Goal: Register for event/course

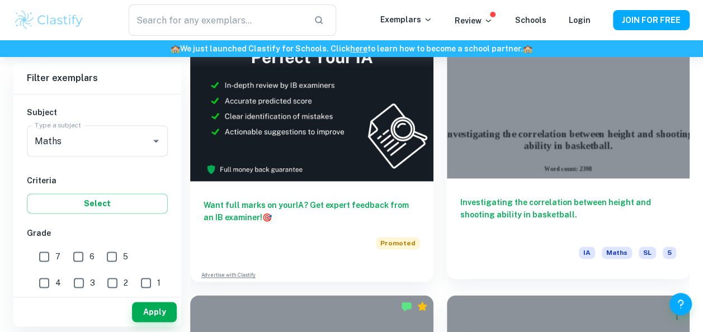
scroll to position [635, 0]
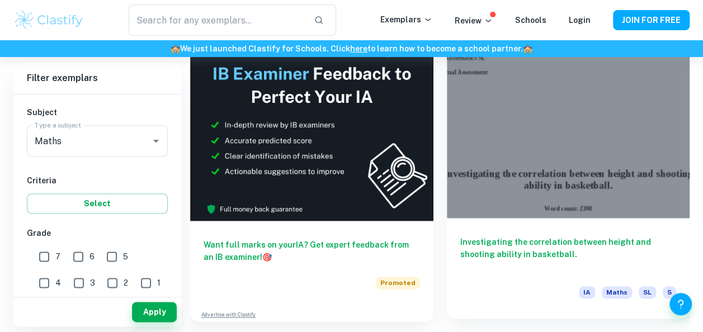
click at [552, 187] on div at bounding box center [568, 127] width 243 height 182
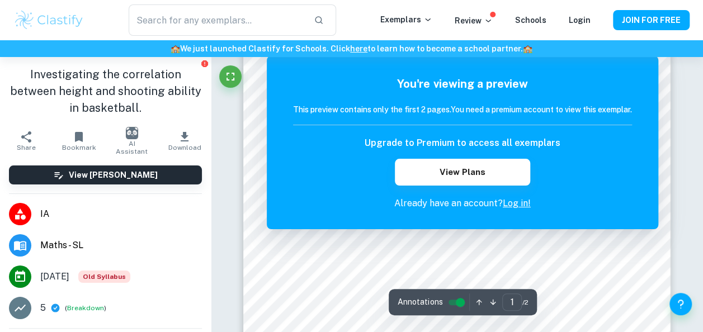
scroll to position [236, 0]
click at [671, 20] on button "JOIN FOR FREE" at bounding box center [651, 20] width 77 height 20
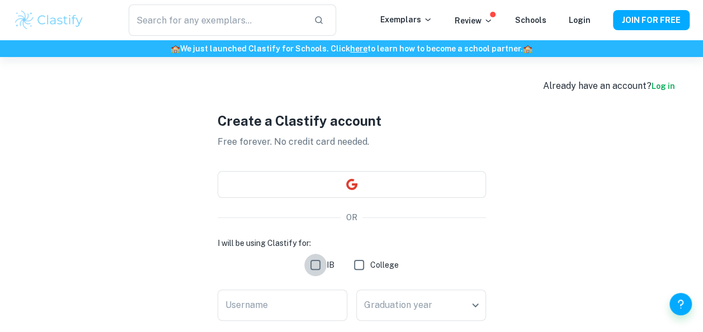
click at [315, 264] on input "IB" at bounding box center [315, 265] width 22 height 22
checkbox input "true"
click at [363, 262] on input "College" at bounding box center [359, 265] width 22 height 22
checkbox input "true"
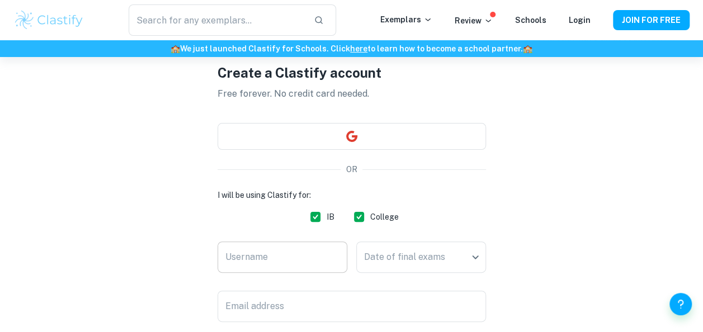
scroll to position [49, 0]
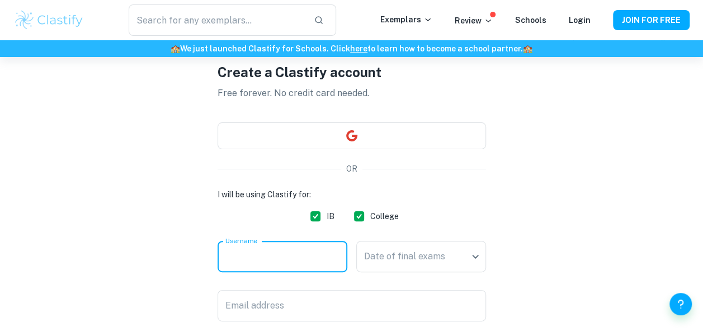
click at [312, 263] on input "Username" at bounding box center [282, 256] width 130 height 31
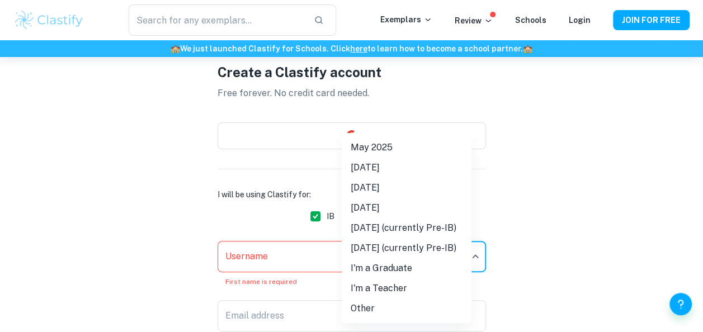
click at [471, 258] on body "We value your privacy We use cookies to enhance your browsing experience, serve…" at bounding box center [351, 174] width 703 height 332
click at [418, 183] on li "[DATE]" at bounding box center [407, 188] width 130 height 20
type input "M26"
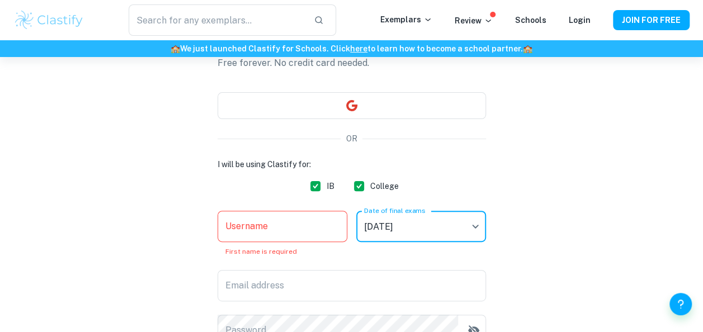
scroll to position [92, 0]
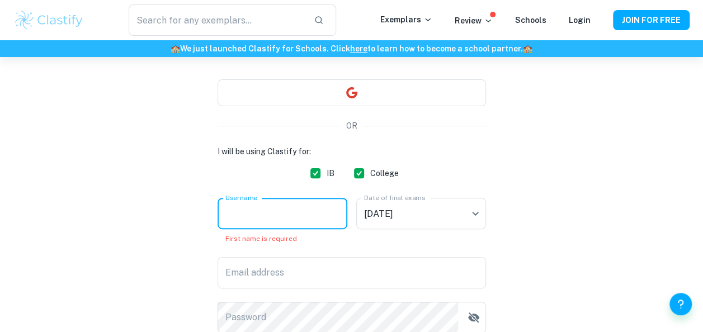
click at [308, 211] on input "Username" at bounding box center [282, 213] width 130 height 31
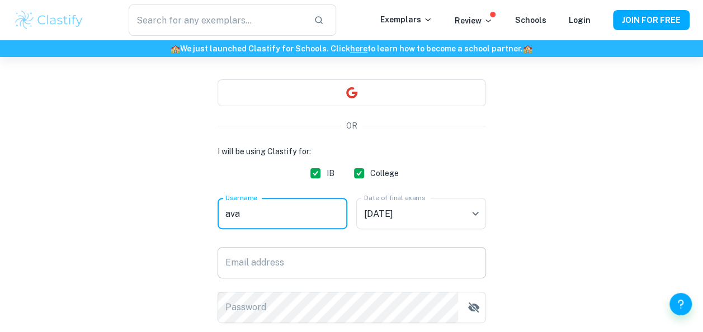
type input "ava"
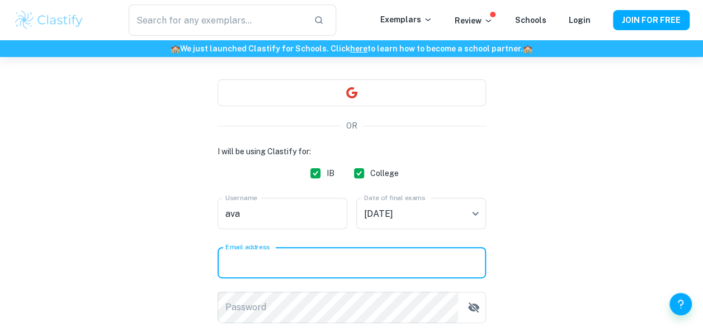
click at [290, 260] on input "Email address" at bounding box center [351, 262] width 268 height 31
type input "[EMAIL_ADDRESS][DOMAIN_NAME]"
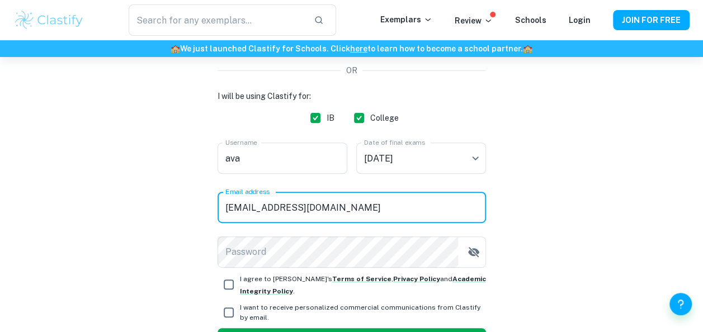
scroll to position [157, 0]
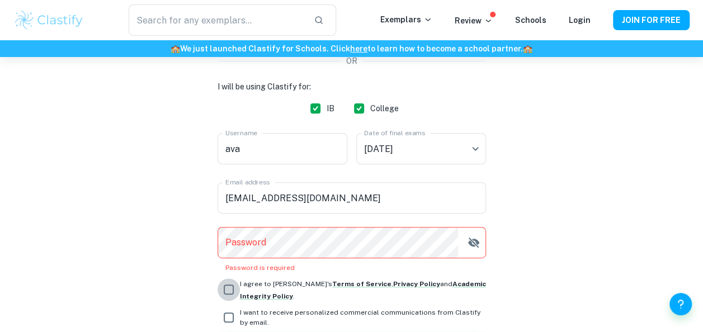
click at [228, 282] on input "I agree to [PERSON_NAME]'s Terms of Service , Privacy Policy and Academic Integ…" at bounding box center [228, 289] width 22 height 22
checkbox input "true"
click at [231, 320] on input "I want to receive personalized commercial communications from Clastify by email." at bounding box center [228, 317] width 22 height 22
checkbox input "true"
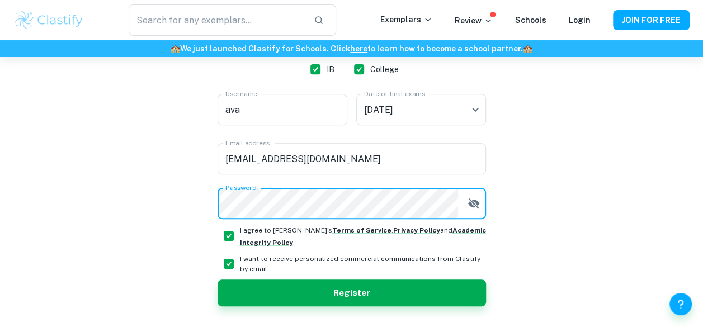
scroll to position [224, 0]
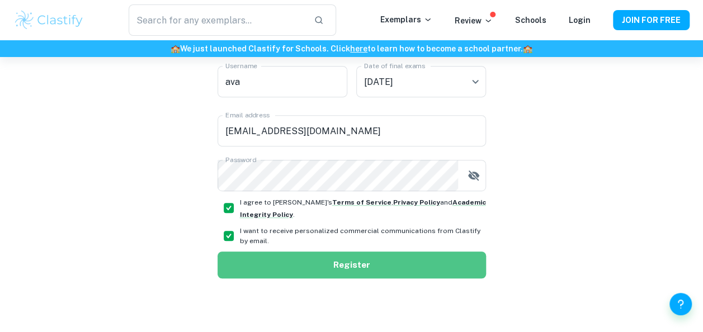
click at [386, 266] on button "Register" at bounding box center [351, 265] width 268 height 27
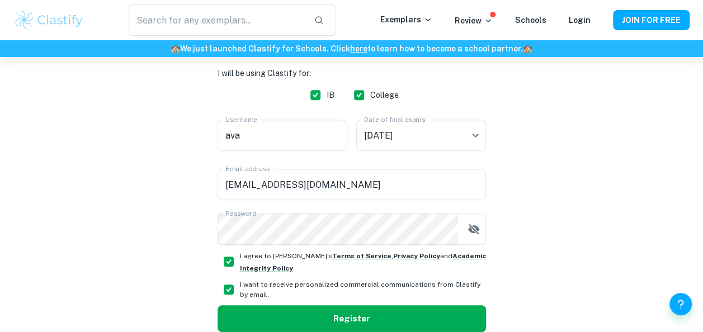
scroll to position [277, 0]
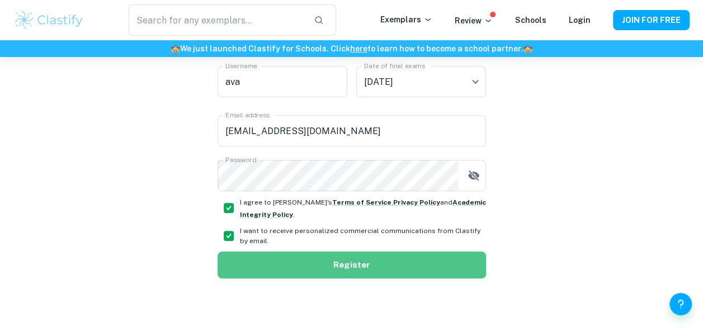
click at [379, 262] on button "Register" at bounding box center [351, 265] width 268 height 27
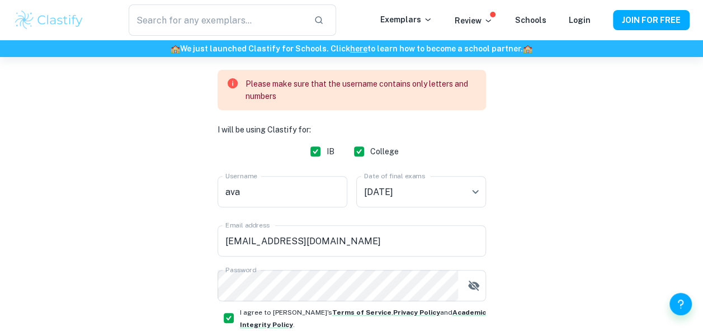
scroll to position [168, 0]
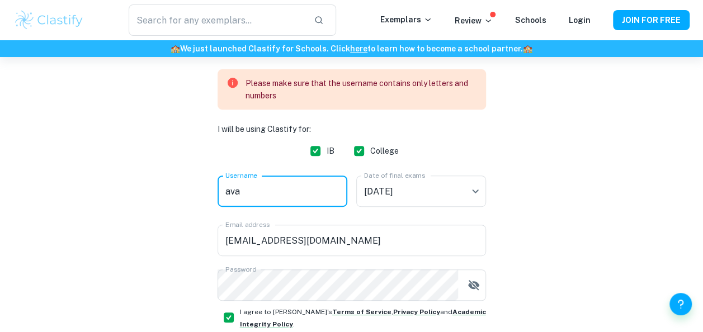
click at [270, 198] on input "ava" at bounding box center [282, 191] width 130 height 31
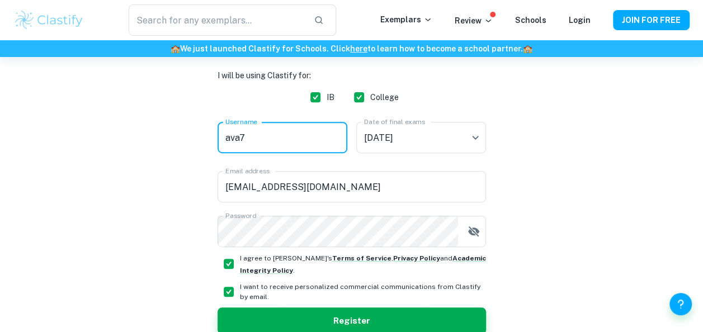
scroll to position [224, 0]
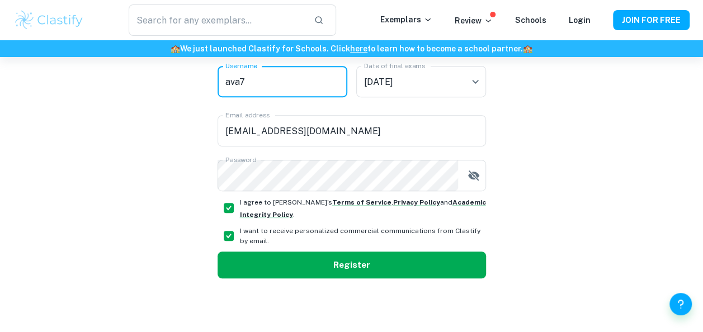
type input "ava7"
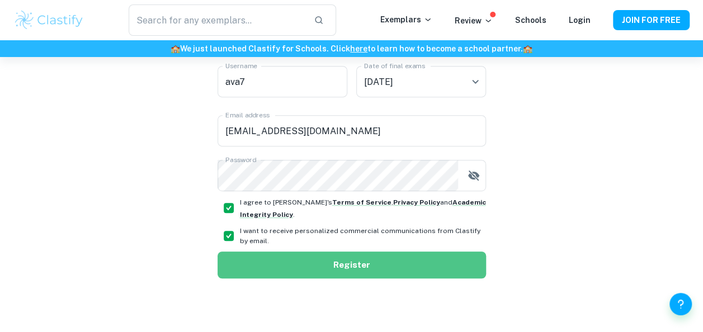
click at [352, 270] on button "Register" at bounding box center [351, 265] width 268 height 27
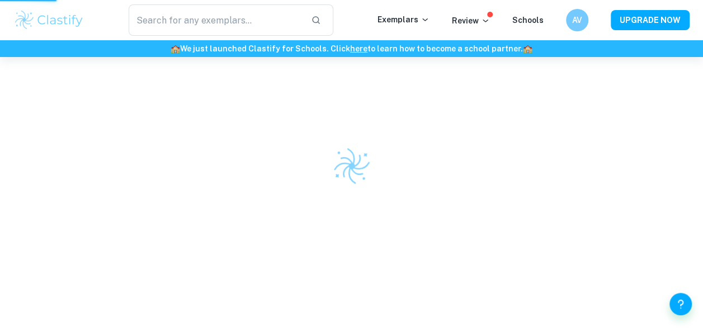
scroll to position [57, 0]
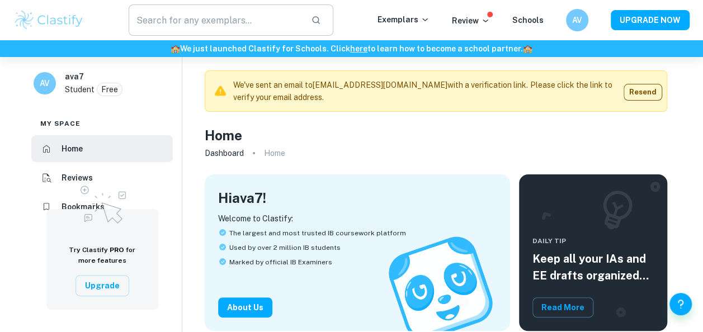
click at [192, 22] on input "text" at bounding box center [216, 19] width 174 height 31
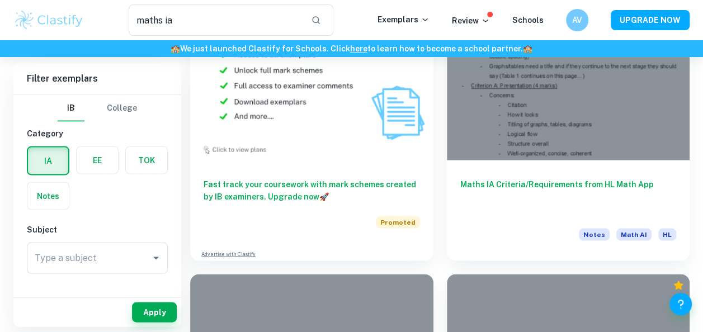
scroll to position [1034, 0]
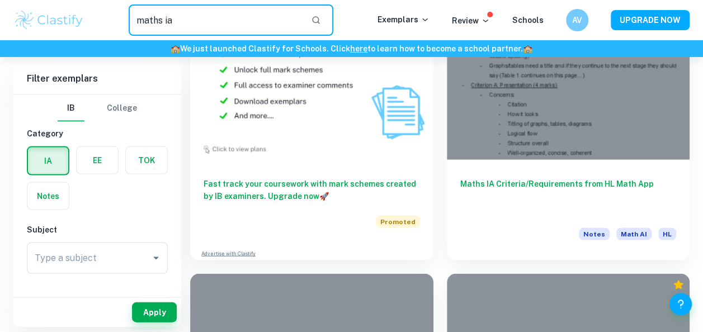
click at [198, 21] on input "maths ia" at bounding box center [216, 19] width 174 height 31
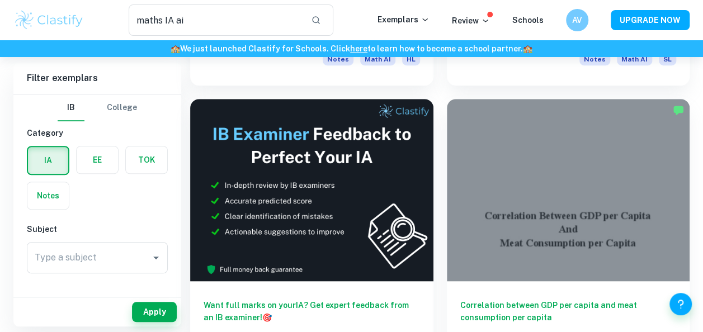
scroll to position [320, 0]
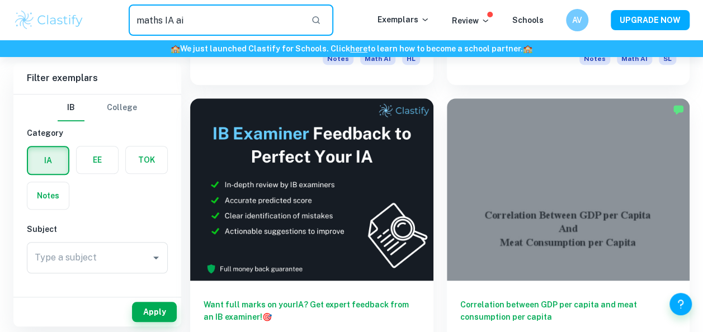
click at [184, 20] on input "maths IA ai" at bounding box center [216, 19] width 174 height 31
type input "maths IA aisl"
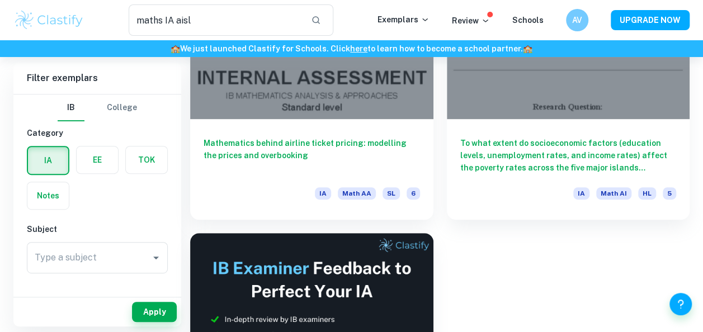
scroll to position [186, 0]
